Goal: Check status: Check status

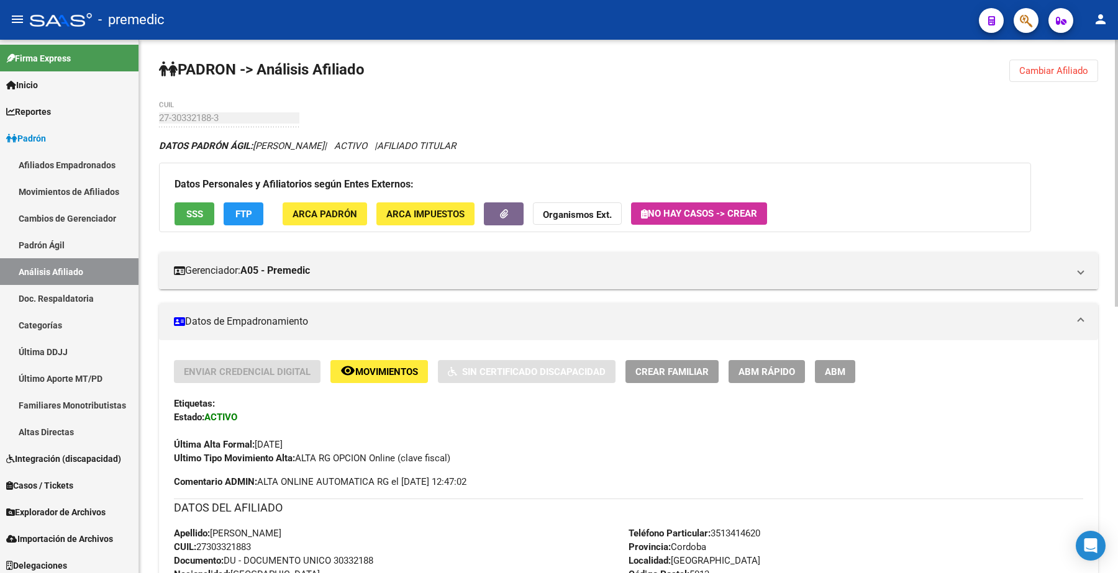
click at [1034, 75] on span "Cambiar Afiliado" at bounding box center [1053, 70] width 69 height 11
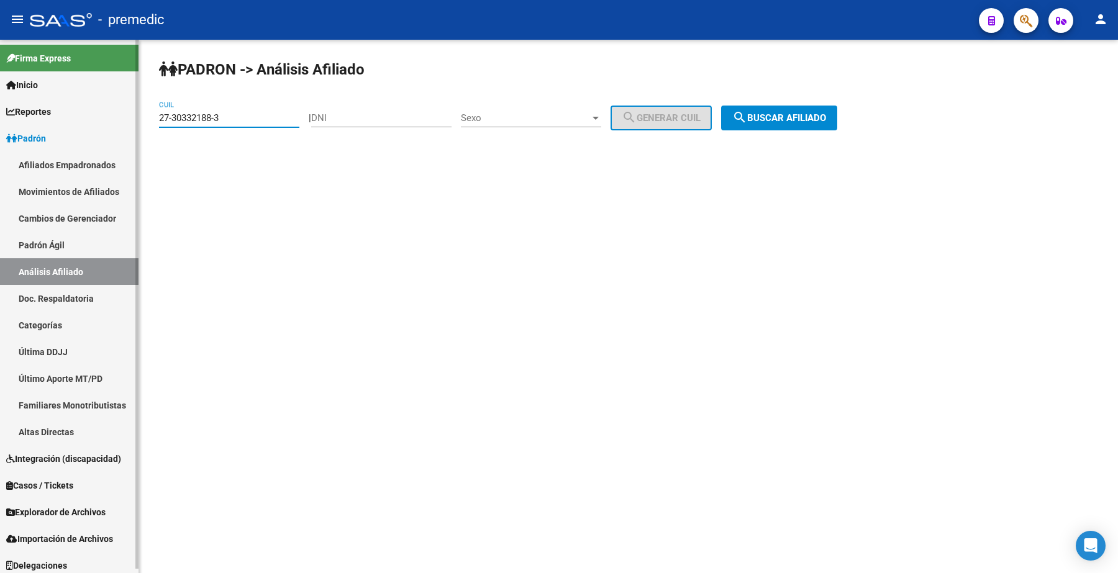
drag, startPoint x: 200, startPoint y: 113, endPoint x: 132, endPoint y: 121, distance: 68.2
click at [65, 98] on mat-sidenav-container "Firma Express Inicio Calendario SSS Instructivos Contacto OS Reportes Padrón Tr…" at bounding box center [559, 307] width 1118 height 534
paste input "0-38286529-5"
click at [770, 119] on span "search Buscar afiliado" at bounding box center [779, 117] width 94 height 11
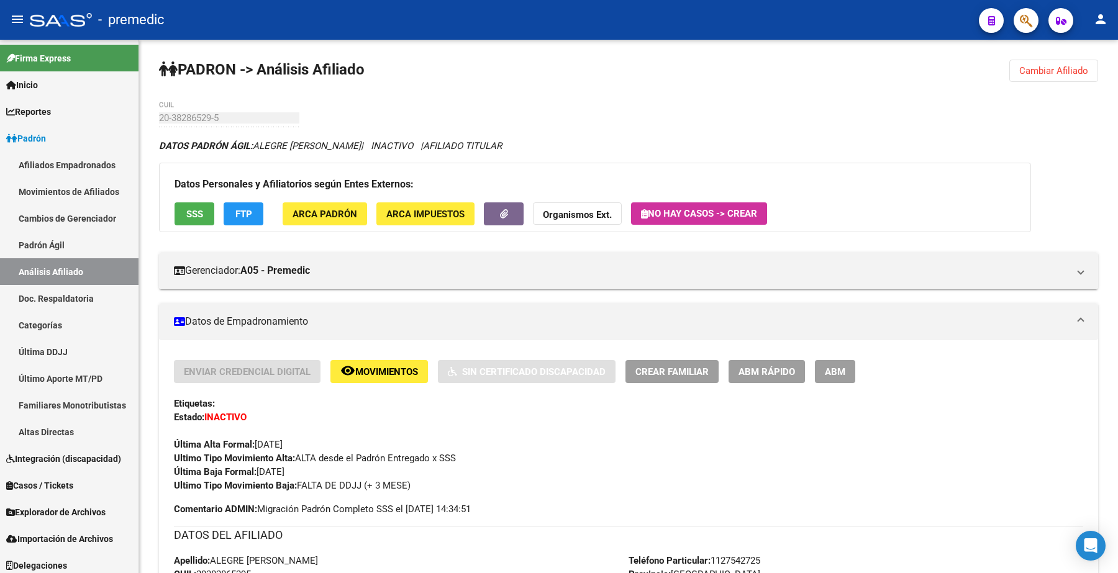
click at [1052, 75] on span "Cambiar Afiliado" at bounding box center [1053, 70] width 69 height 11
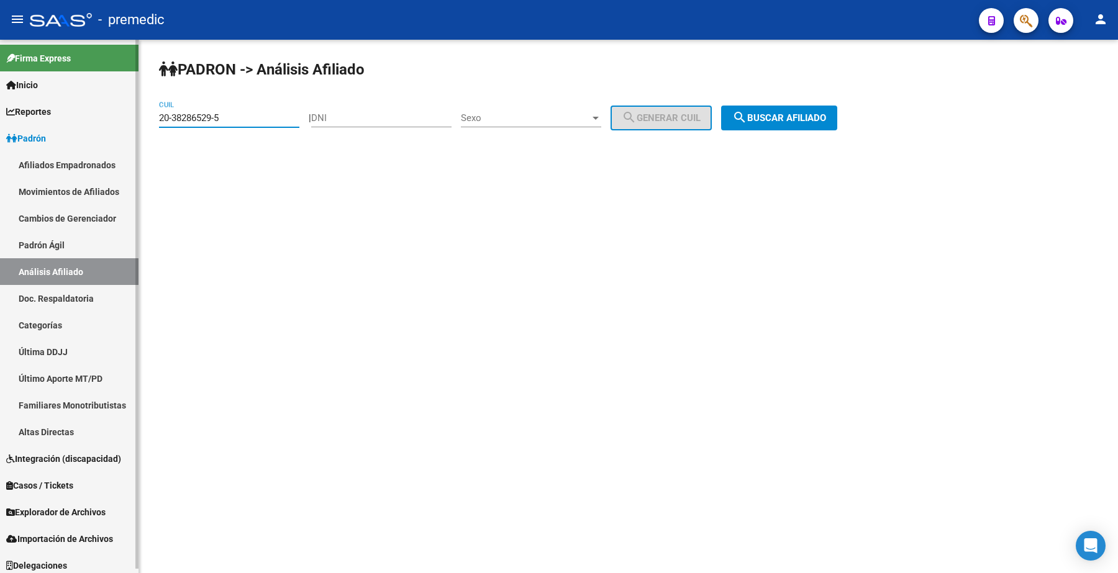
drag, startPoint x: 265, startPoint y: 118, endPoint x: 84, endPoint y: 122, distance: 180.8
click at [84, 122] on mat-sidenav-container "Firma Express Inicio Calendario SSS Instructivos Contacto OS Reportes Padrón Tr…" at bounding box center [559, 307] width 1118 height 534
paste input "7-30201335-2"
click at [820, 120] on span "search Buscar afiliado" at bounding box center [779, 117] width 94 height 11
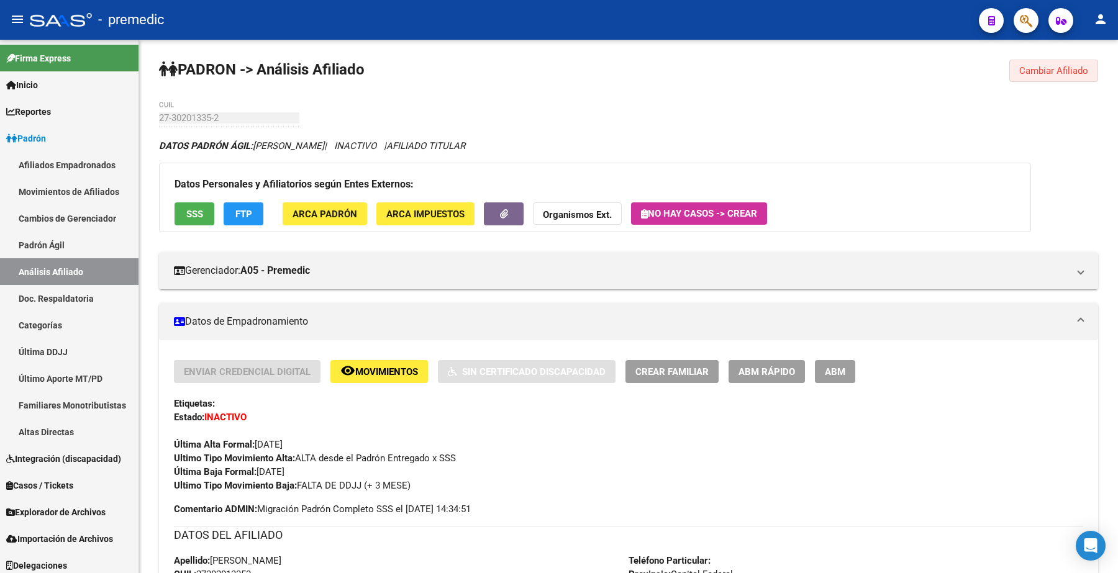
drag, startPoint x: 1042, startPoint y: 69, endPoint x: 977, endPoint y: 54, distance: 66.9
click at [1042, 68] on span "Cambiar Afiliado" at bounding box center [1053, 70] width 69 height 11
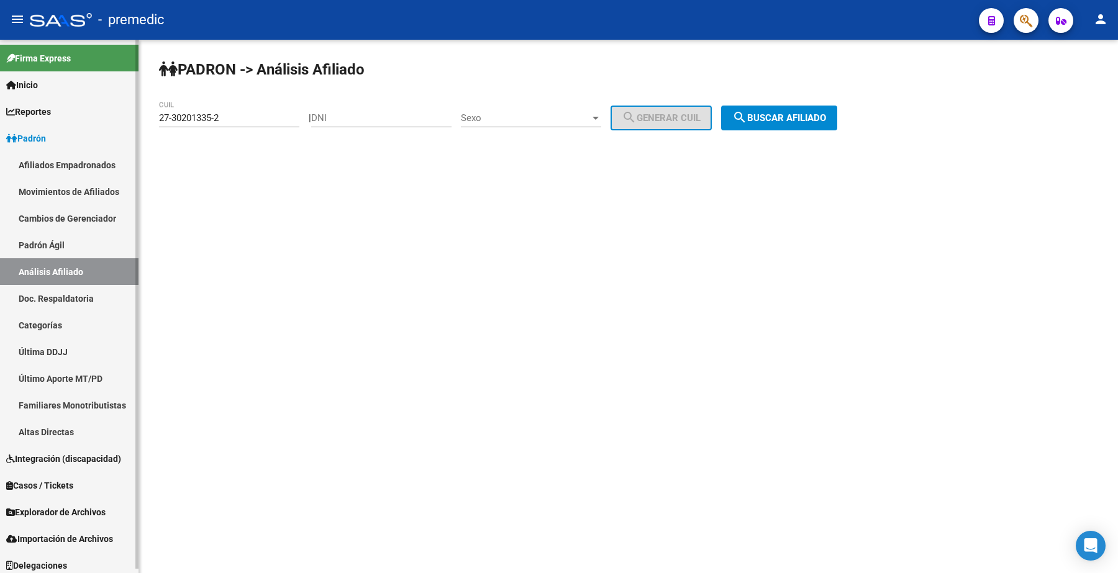
drag, startPoint x: 240, startPoint y: 109, endPoint x: 106, endPoint y: 109, distance: 134.8
click at [106, 109] on mat-sidenav-container "Firma Express Inicio Calendario SSS Instructivos Contacto OS Reportes Padrón Tr…" at bounding box center [559, 307] width 1118 height 534
click at [221, 122] on input "27-30201335-2" at bounding box center [229, 117] width 140 height 11
drag, startPoint x: 249, startPoint y: 123, endPoint x: 102, endPoint y: 113, distance: 146.9
click at [102, 113] on mat-sidenav-container "Firma Express Inicio Calendario SSS Instructivos Contacto OS Reportes Padrón Tr…" at bounding box center [559, 307] width 1118 height 534
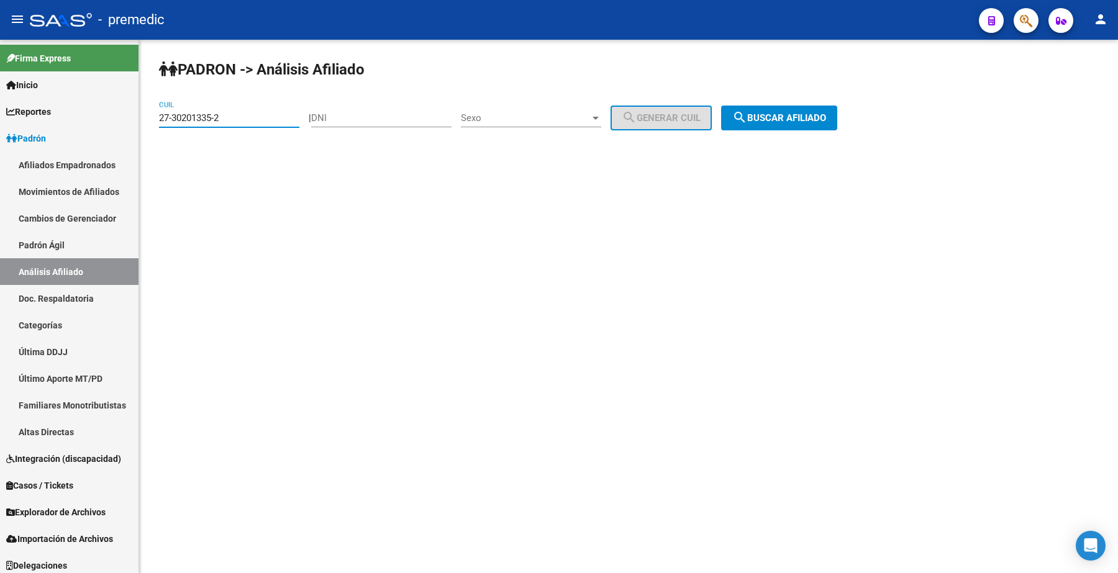
click at [273, 120] on input "27-30201335-2" at bounding box center [229, 117] width 140 height 11
drag, startPoint x: 257, startPoint y: 117, endPoint x: 132, endPoint y: 117, distance: 124.2
click at [132, 117] on mat-sidenav-container "Firma Express Inicio Calendario SSS Instructivos Contacto OS Reportes Padrón Tr…" at bounding box center [559, 307] width 1118 height 534
paste input "25127669-8"
type input "27-25127669-8"
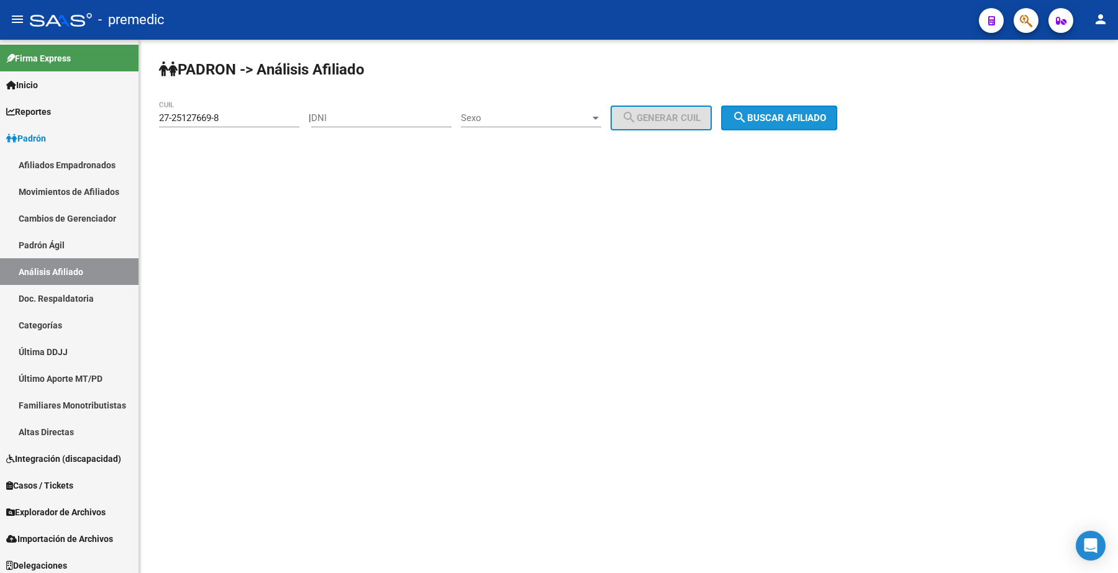
click at [769, 125] on button "search Buscar afiliado" at bounding box center [779, 118] width 116 height 25
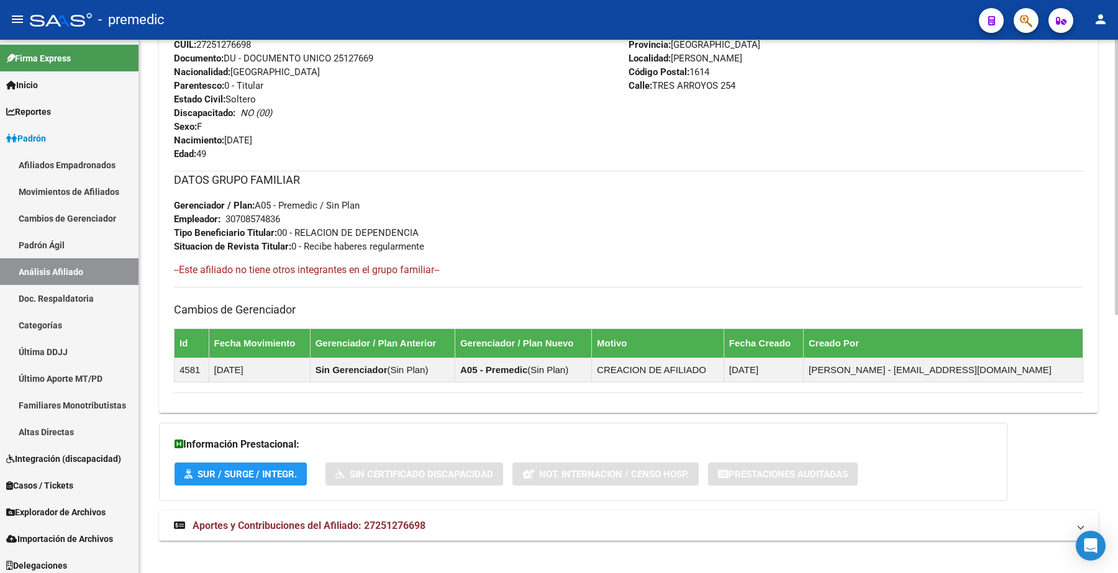
scroll to position [503, 0]
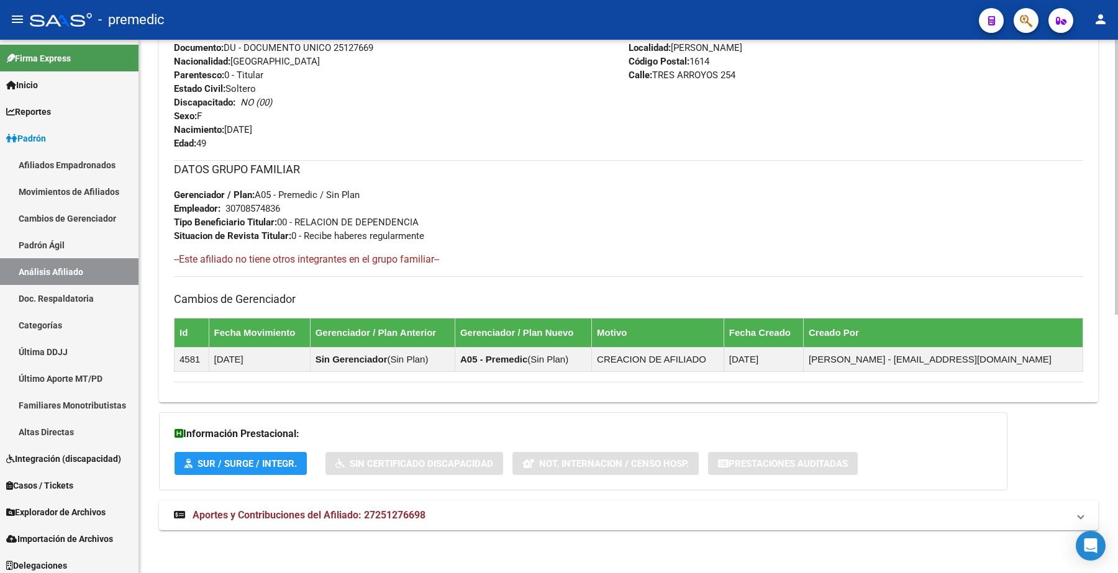
click at [538, 406] on div "DATOS PADRÓN ÁGIL: [PERSON_NAME] | ACTIVO | AFILIADO TITULAR Datos Personales y…" at bounding box center [628, 90] width 939 height 908
click at [233, 465] on span "SUR / SURGE / INTEGR." at bounding box center [247, 463] width 99 height 11
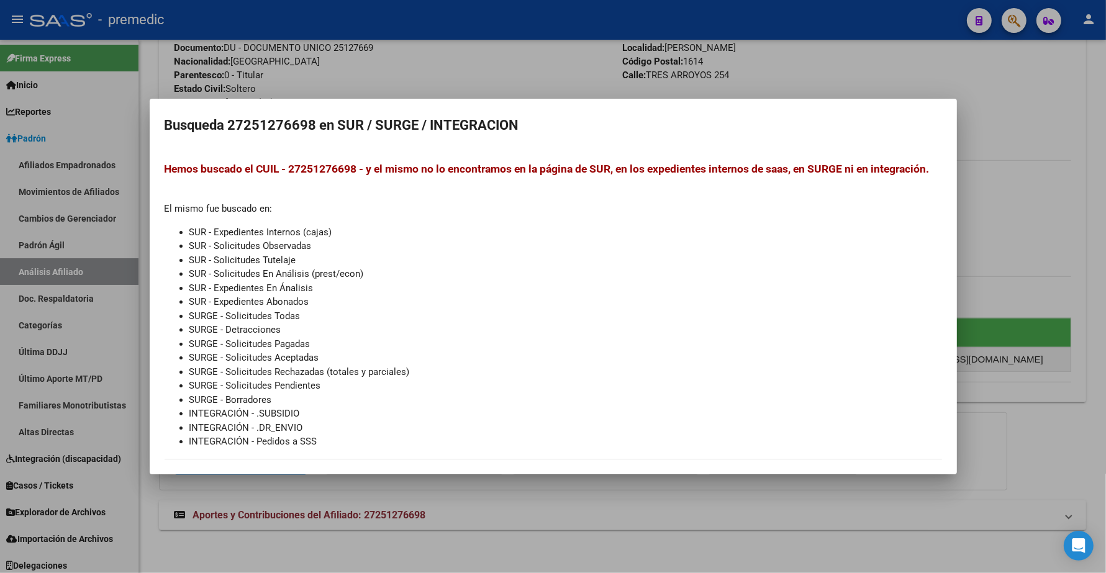
drag, startPoint x: 272, startPoint y: 550, endPoint x: 255, endPoint y: 508, distance: 45.4
click at [272, 548] on div at bounding box center [553, 286] width 1106 height 573
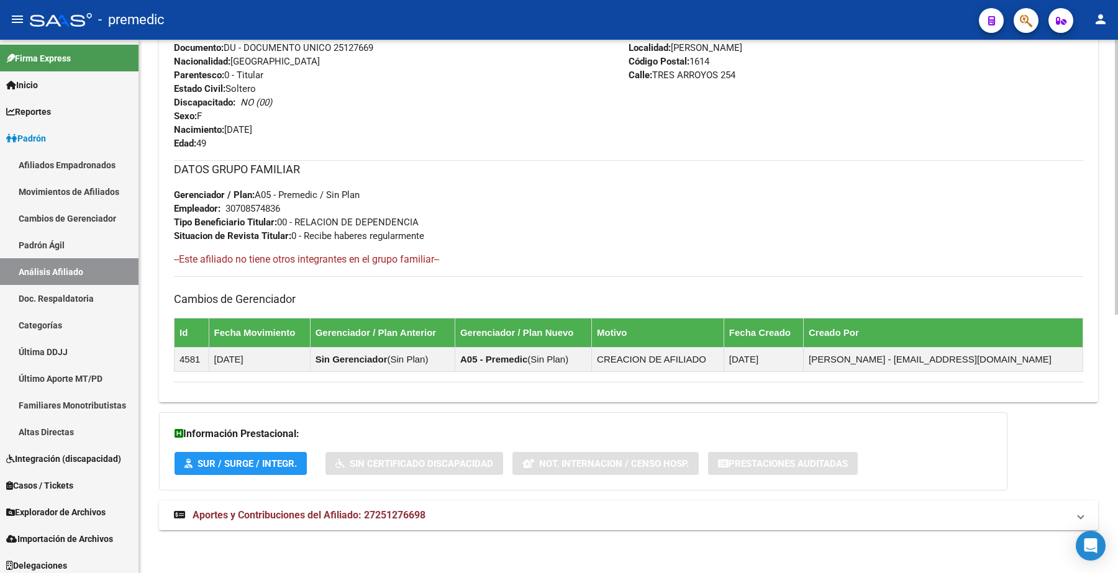
click at [255, 508] on mat-expansion-panel-header "Aportes y Contribuciones del Afiliado: 27251276698" at bounding box center [628, 516] width 939 height 30
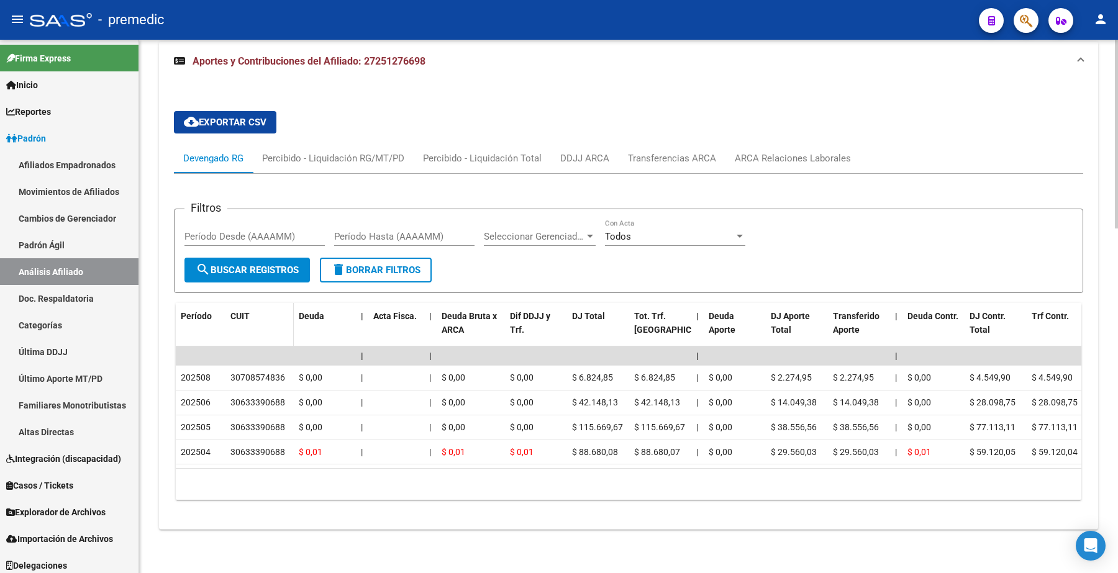
scroll to position [969, 0]
